Goal: Transaction & Acquisition: Obtain resource

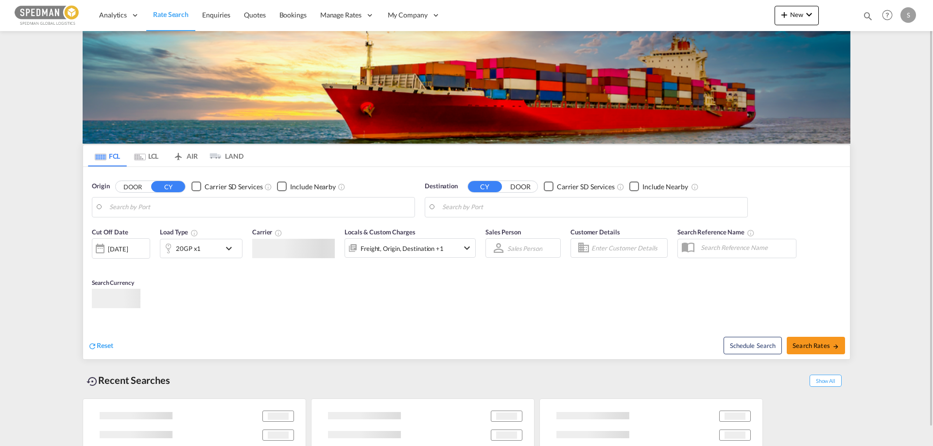
type input "[GEOGRAPHIC_DATA], [GEOGRAPHIC_DATA]"
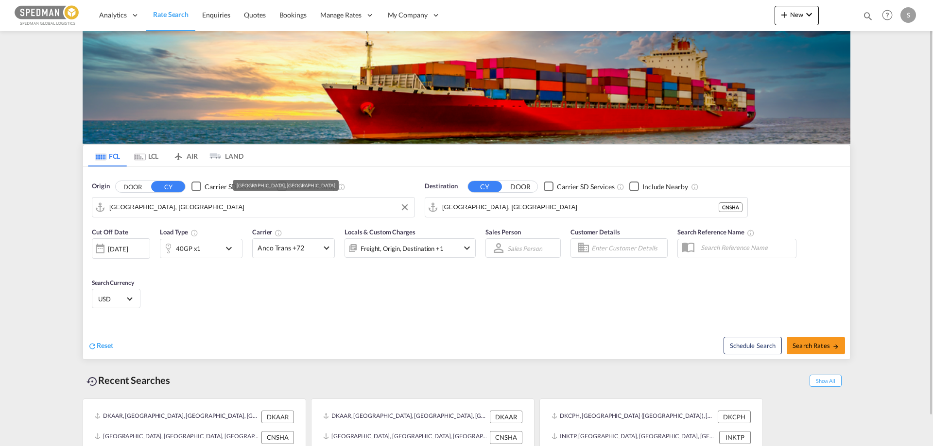
click at [169, 201] on input "[GEOGRAPHIC_DATA], [GEOGRAPHIC_DATA]" at bounding box center [259, 207] width 300 height 15
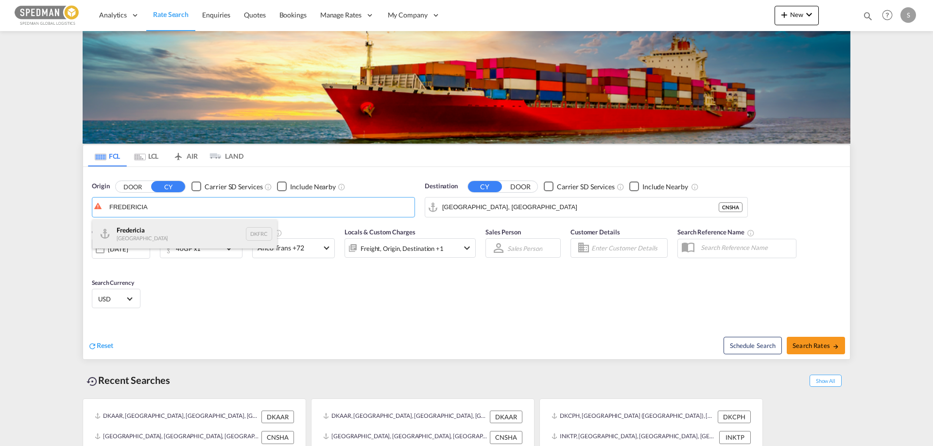
click at [152, 228] on div "Fredericia [GEOGRAPHIC_DATA] DKFRC" at bounding box center [184, 234] width 185 height 29
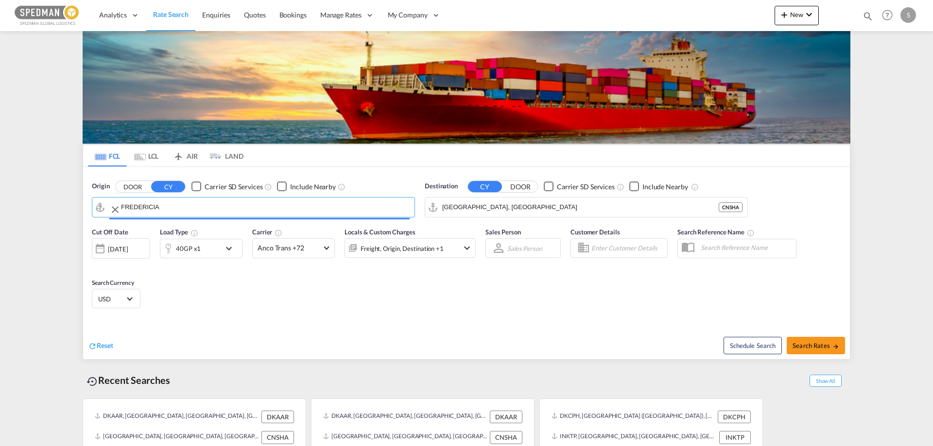
type input "[GEOGRAPHIC_DATA], DKFRC"
click at [522, 208] on input "[GEOGRAPHIC_DATA], [GEOGRAPHIC_DATA]" at bounding box center [592, 207] width 300 height 15
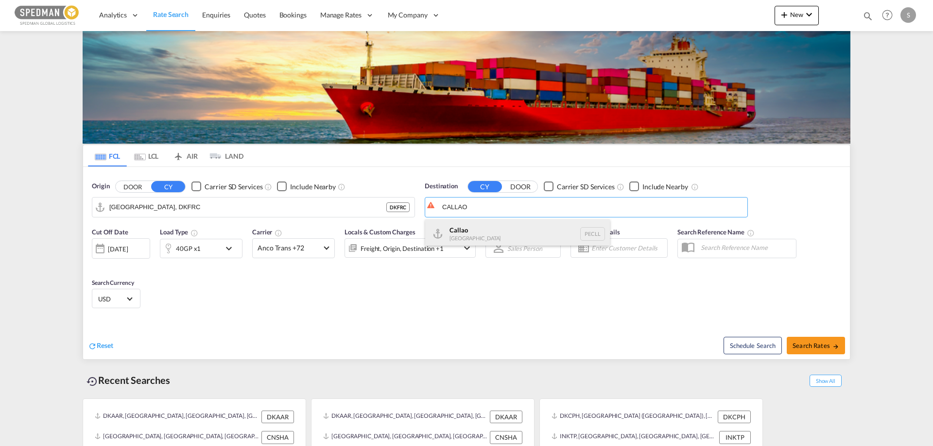
click at [478, 229] on div "Callao [GEOGRAPHIC_DATA] PECLL" at bounding box center [517, 234] width 185 height 29
type input "Callao, PECLL"
click at [227, 248] on md-icon "icon-chevron-down" at bounding box center [231, 249] width 17 height 12
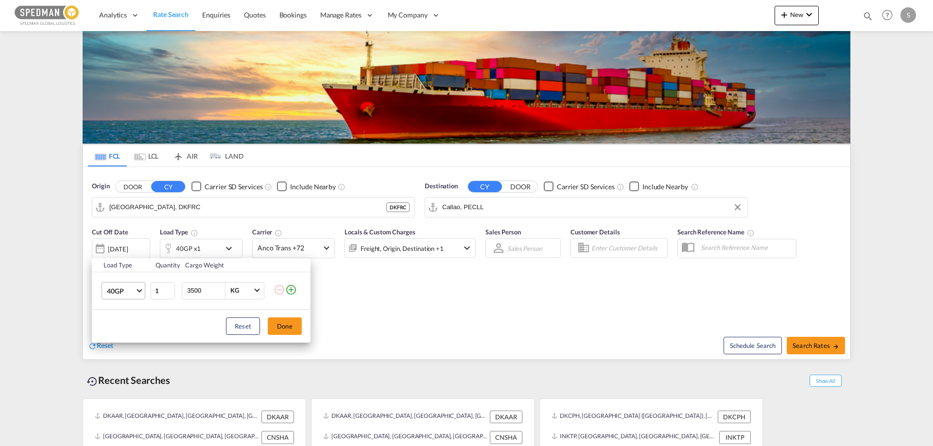
click at [137, 292] on md-select-value "40GP" at bounding box center [125, 291] width 39 height 17
click at [123, 266] on div "20GP" at bounding box center [115, 268] width 17 height 10
drag, startPoint x: 210, startPoint y: 288, endPoint x: 157, endPoint y: 290, distance: 53.0
click at [157, 290] on tr "20GP 1 3500 KG KG" at bounding box center [201, 290] width 219 height 37
type input "13000"
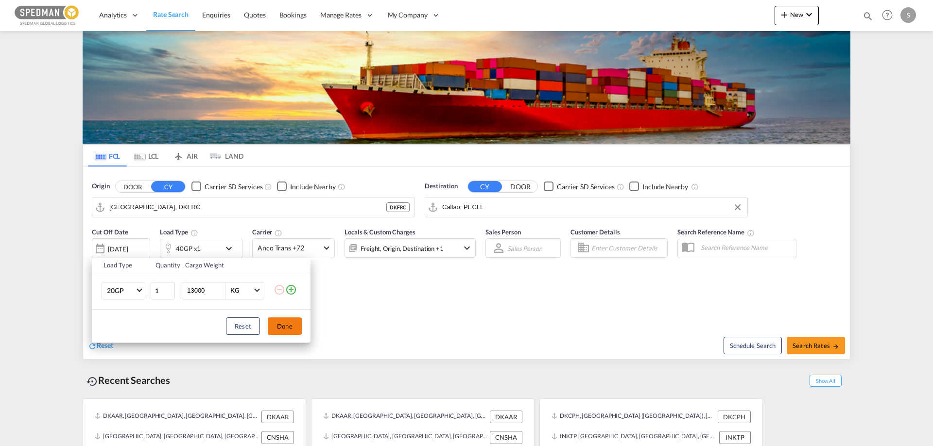
click at [279, 330] on button "Done" at bounding box center [285, 326] width 34 height 17
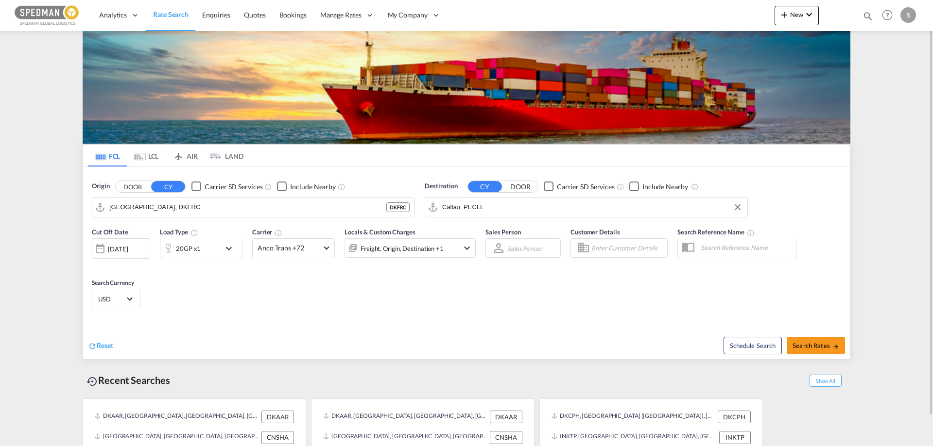
click at [112, 300] on span "USD" at bounding box center [111, 299] width 27 height 9
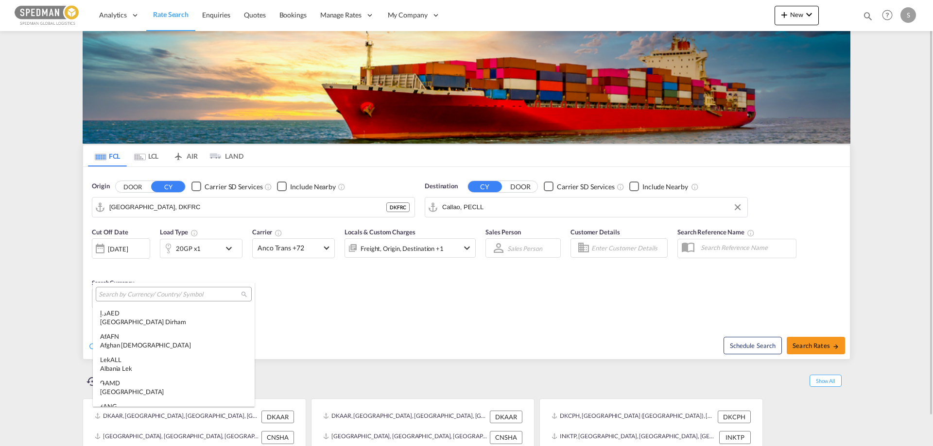
scroll to position [3353, 0]
click at [112, 295] on input "search" at bounding box center [170, 294] width 142 height 9
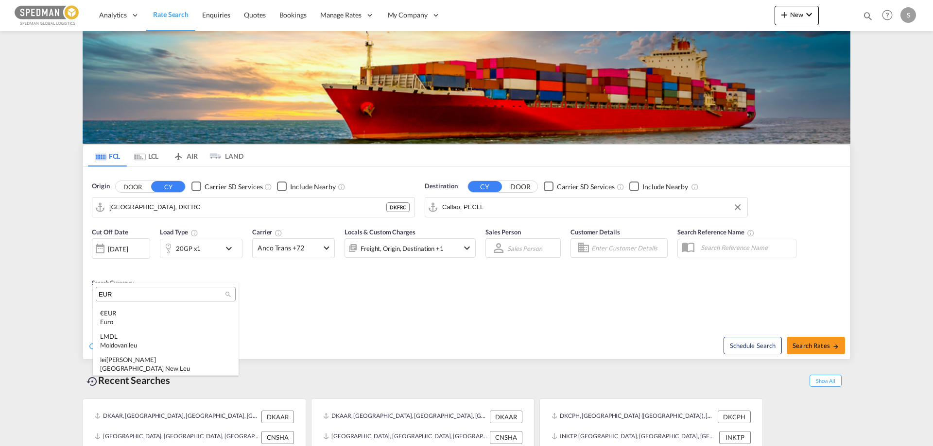
scroll to position [0, 0]
type input "EUR"
click at [106, 312] on div "€ EUR Euro" at bounding box center [165, 317] width 131 height 17
click at [810, 342] on span "Search Rates" at bounding box center [815, 346] width 47 height 8
type input "DKFRC to PECLL / [DATE]"
